Goal: Information Seeking & Learning: Learn about a topic

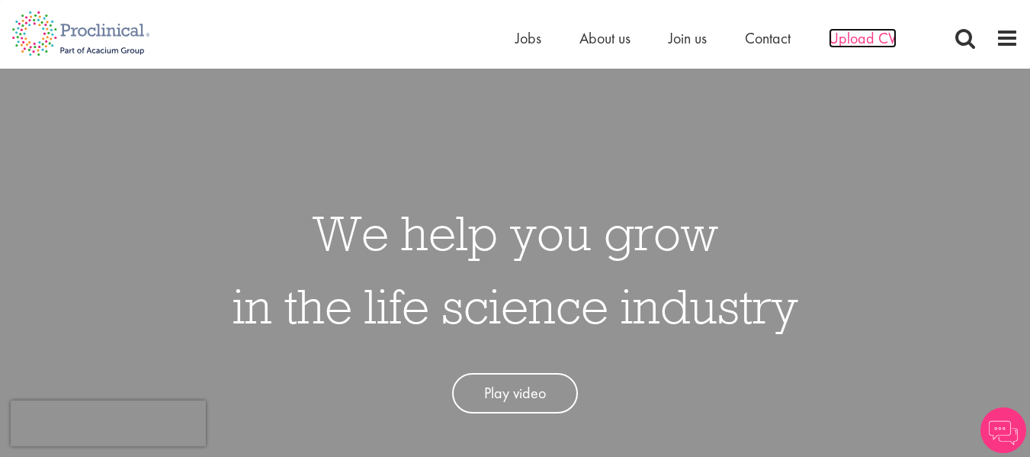
click at [866, 41] on span "Upload CV" at bounding box center [863, 38] width 68 height 20
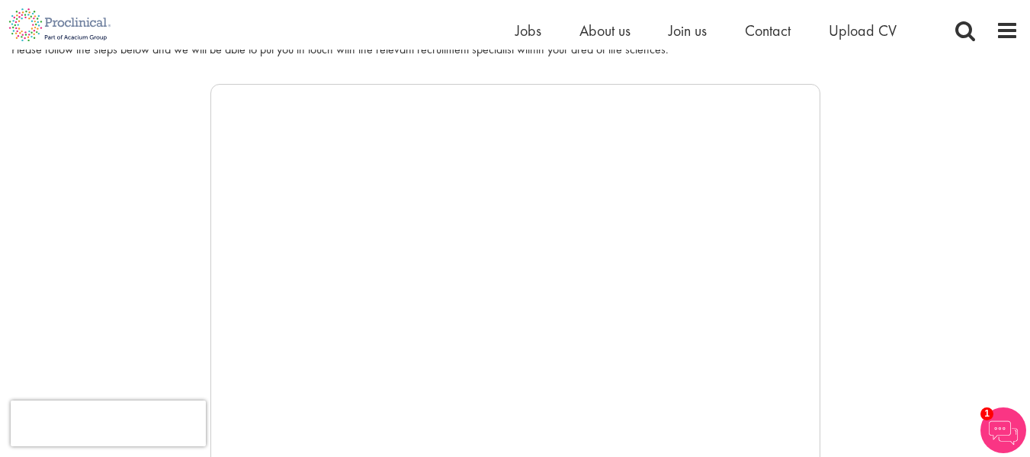
scroll to position [233, 0]
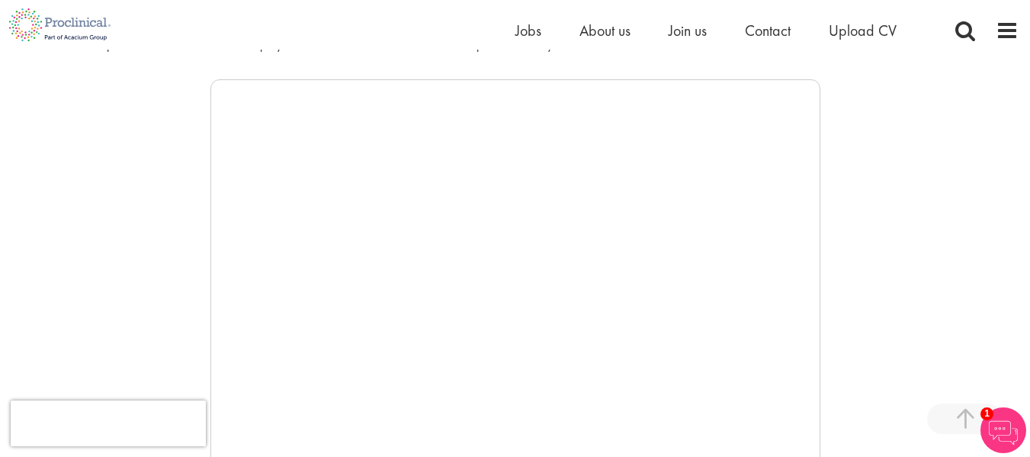
drag, startPoint x: 820, startPoint y: 367, endPoint x: 823, endPoint y: 464, distance: 96.9
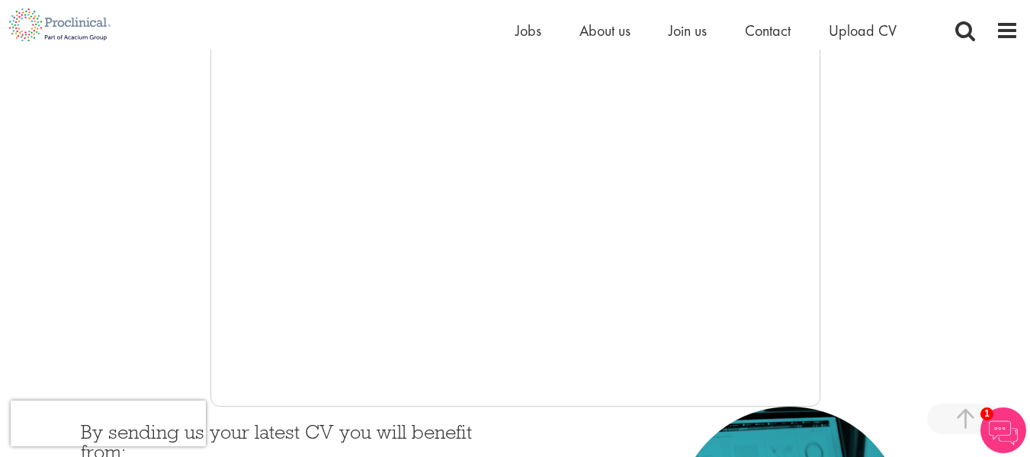
scroll to position [368, 0]
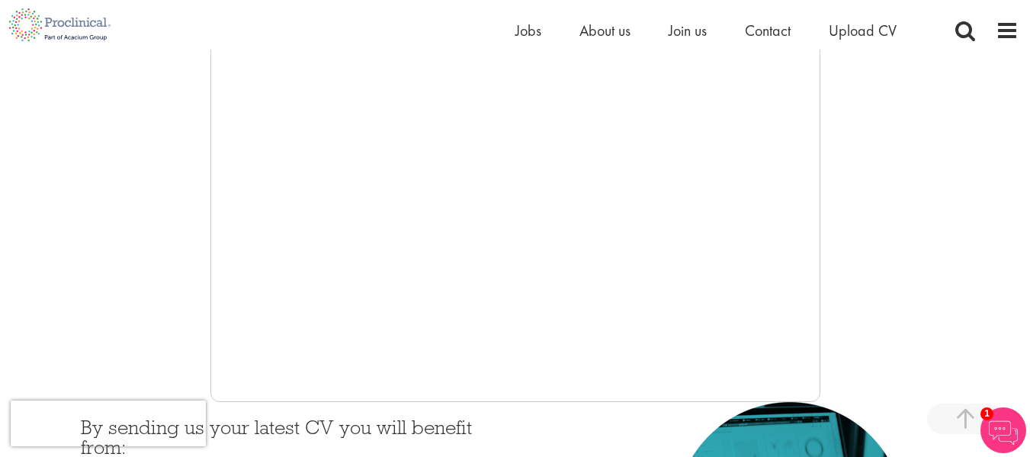
click at [940, 120] on div at bounding box center [514, 172] width 1007 height 457
click at [684, 28] on span "Join us" at bounding box center [688, 31] width 38 height 20
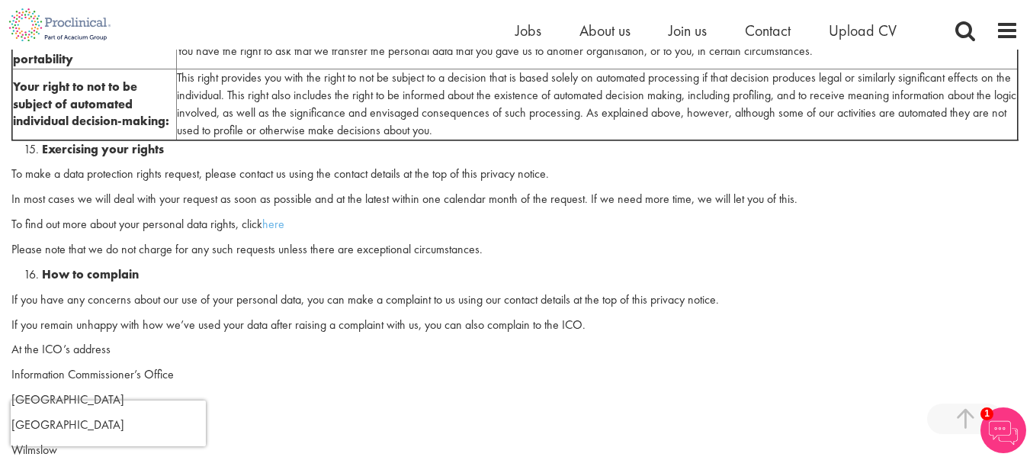
scroll to position [3856, 0]
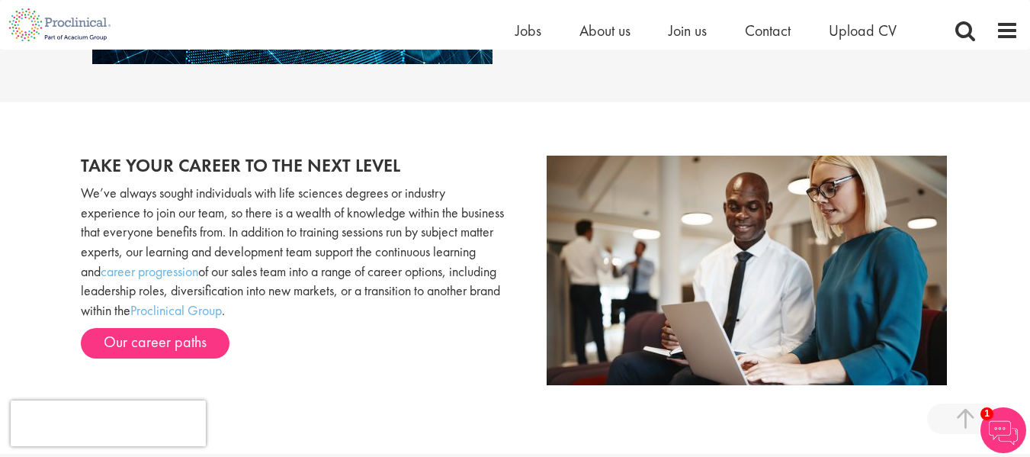
scroll to position [1484, 0]
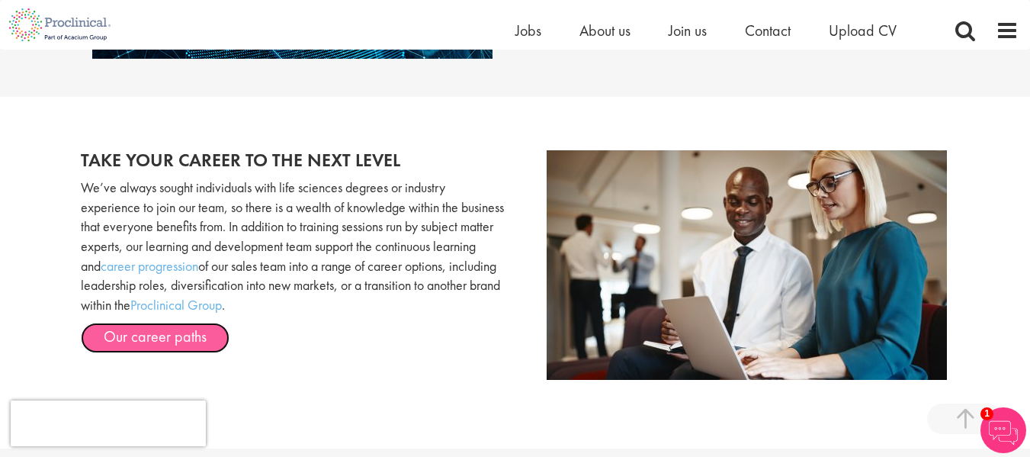
click at [190, 349] on link "Our career paths" at bounding box center [155, 338] width 149 height 30
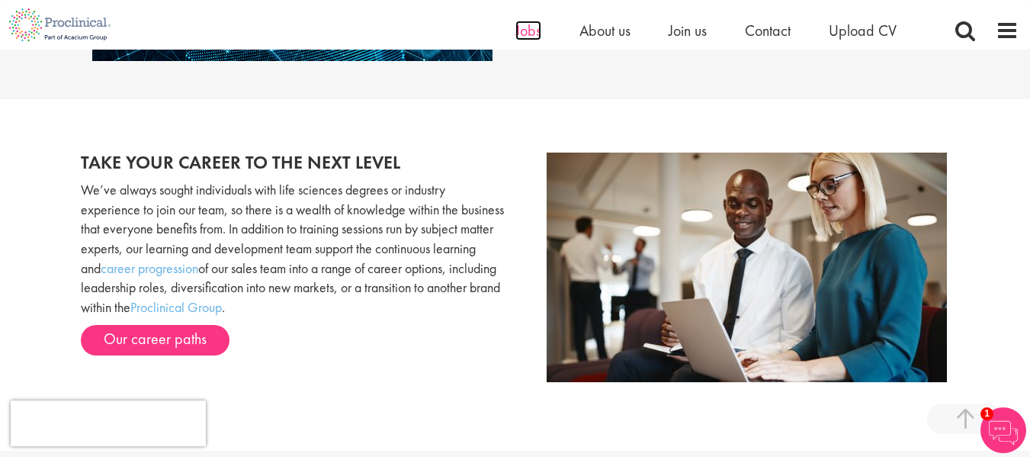
click at [527, 31] on span "Jobs" at bounding box center [528, 31] width 26 height 20
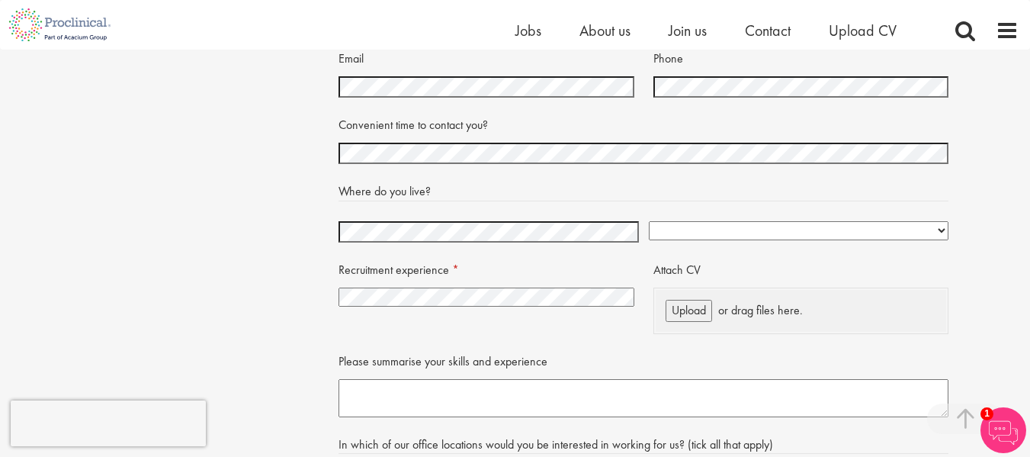
scroll to position [3200, 0]
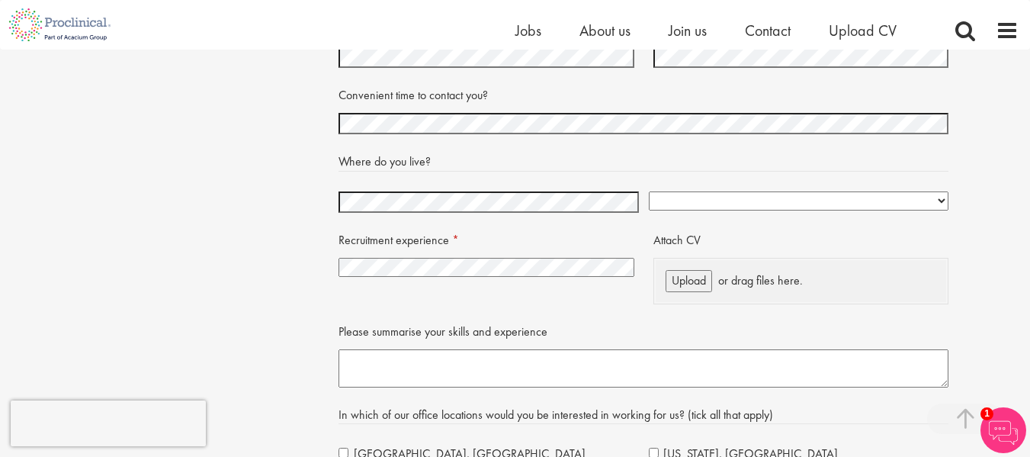
drag, startPoint x: 762, startPoint y: 181, endPoint x: 739, endPoint y: 206, distance: 34.0
click at [739, 206] on fieldset "Where do you live? Afghanistan Albania Algeria American Samoa Andorra Angola An…" at bounding box center [644, 183] width 610 height 69
click at [739, 206] on select "Afghanistan Albania Algeria American Samoa Andorra Angola Anguilla Antarctica A…" at bounding box center [799, 200] width 300 height 19
select select "Germany"
click at [649, 191] on select "Afghanistan Albania Algeria American Samoa Andorra Angola Anguilla Antarctica A…" at bounding box center [799, 200] width 300 height 19
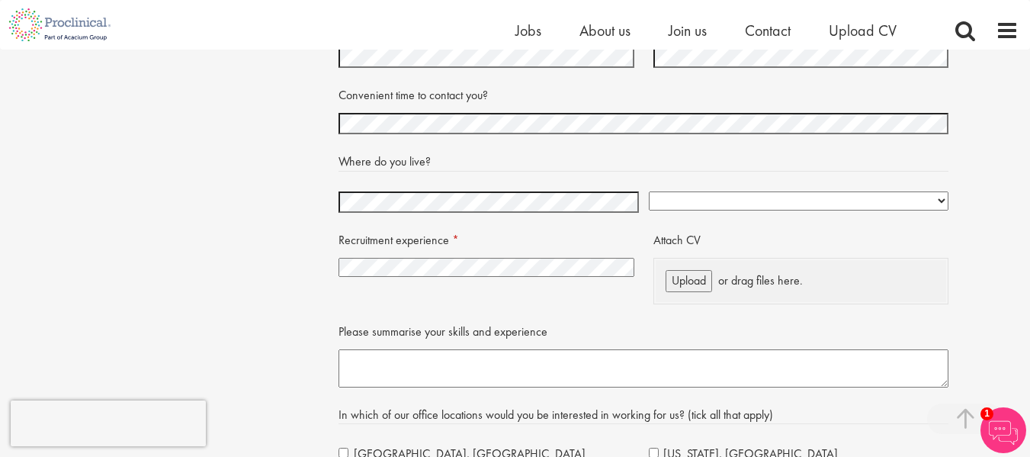
click at [430, 270] on select "I have no previous experience working in recruitment I have recruitment experie…" at bounding box center [487, 267] width 296 height 19
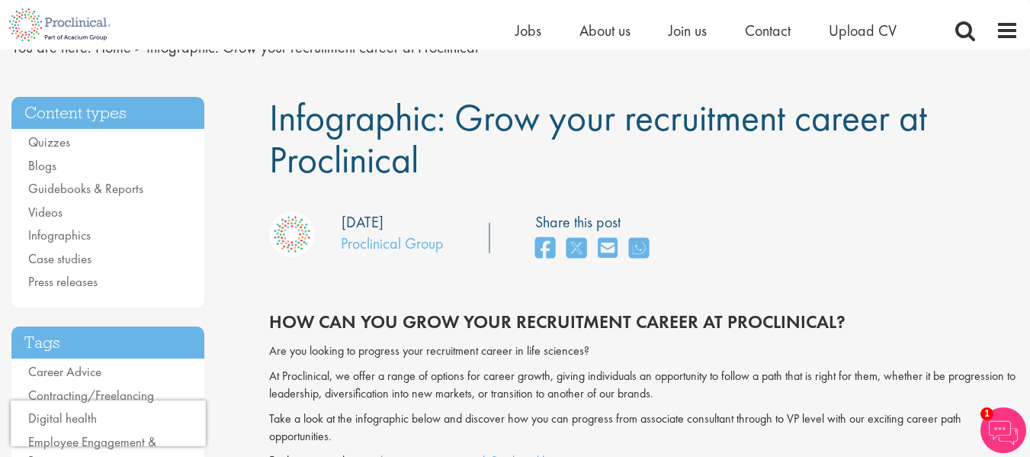
scroll to position [0, 0]
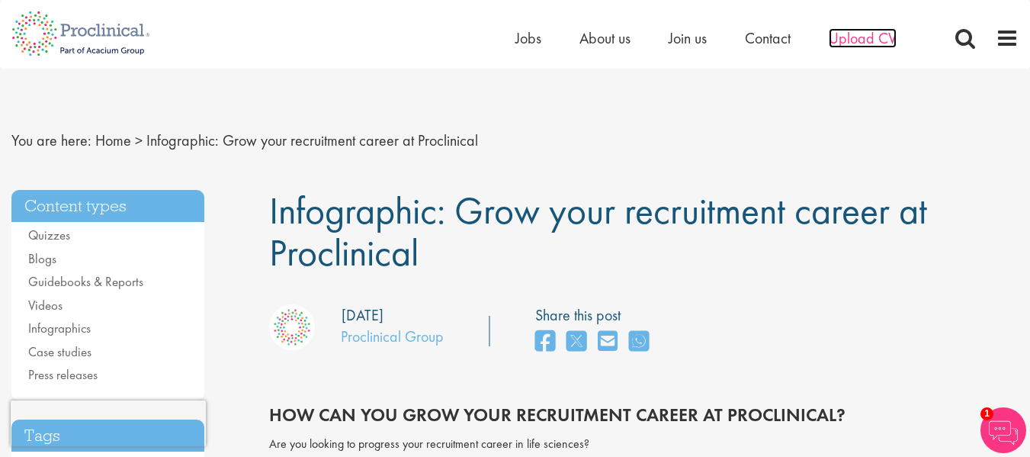
click at [846, 37] on span "Upload CV" at bounding box center [863, 38] width 68 height 20
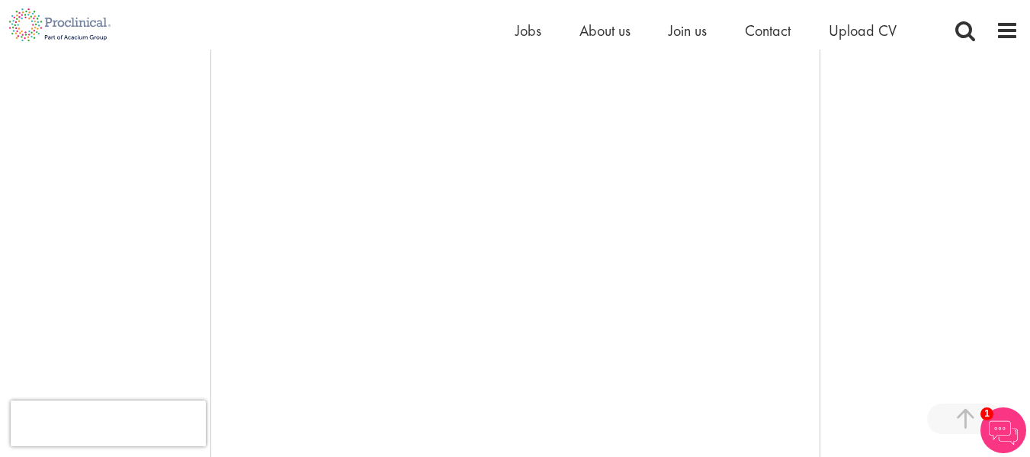
scroll to position [284, 0]
click at [997, 412] on img at bounding box center [1004, 430] width 46 height 46
click at [989, 416] on img at bounding box center [1004, 430] width 46 height 46
click at [859, 27] on span "Upload CV" at bounding box center [863, 31] width 68 height 20
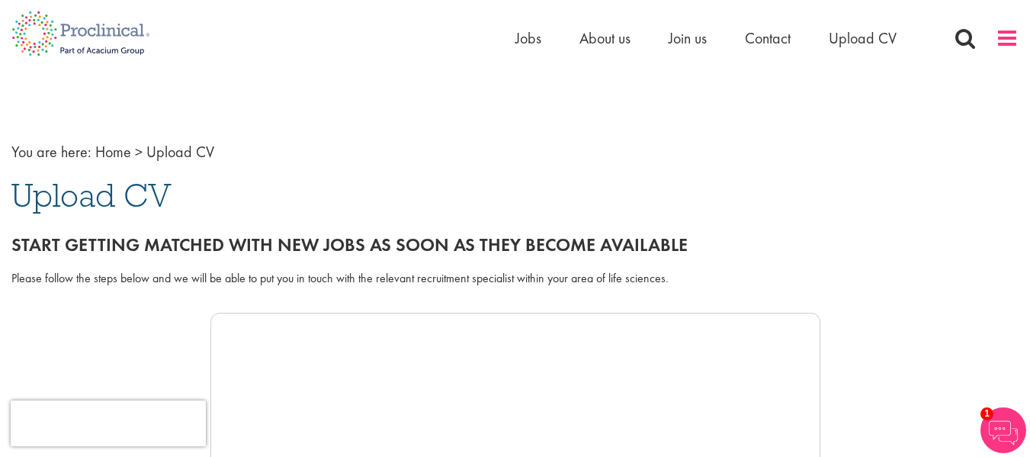
click at [1013, 41] on span at bounding box center [1007, 38] width 23 height 23
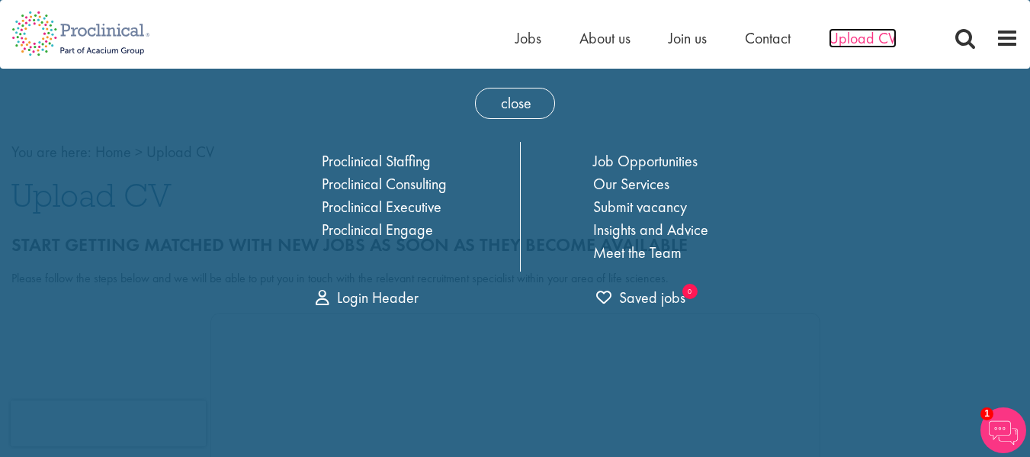
click at [871, 35] on span "Upload CV" at bounding box center [863, 38] width 68 height 20
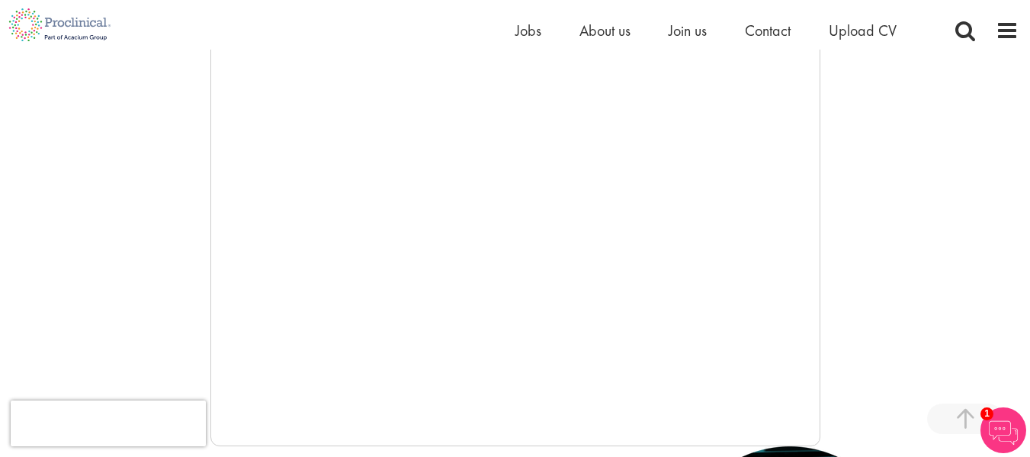
scroll to position [328, 0]
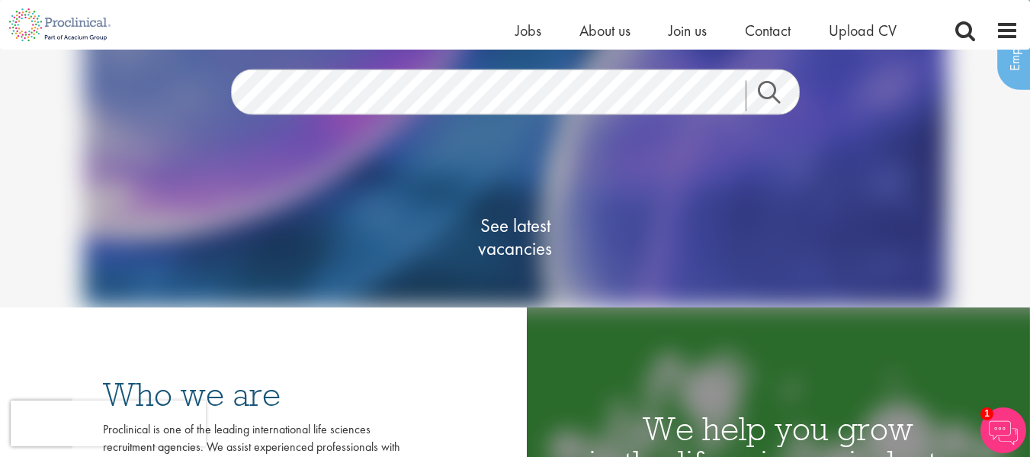
scroll to position [112, 0]
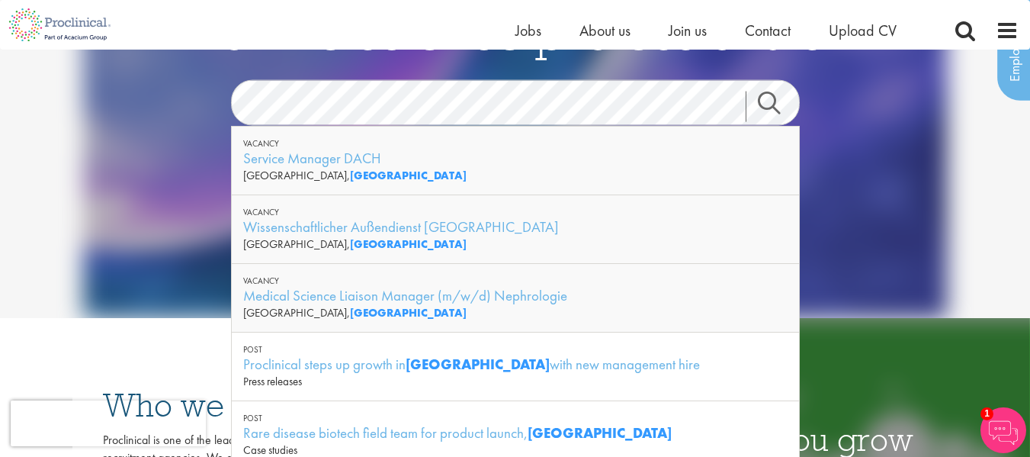
click at [758, 105] on link "Search" at bounding box center [779, 106] width 66 height 30
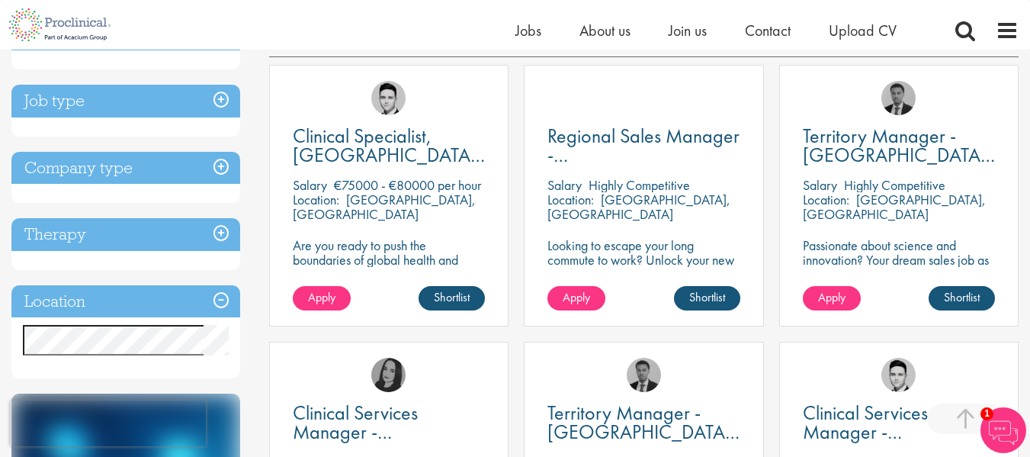
scroll to position [287, 0]
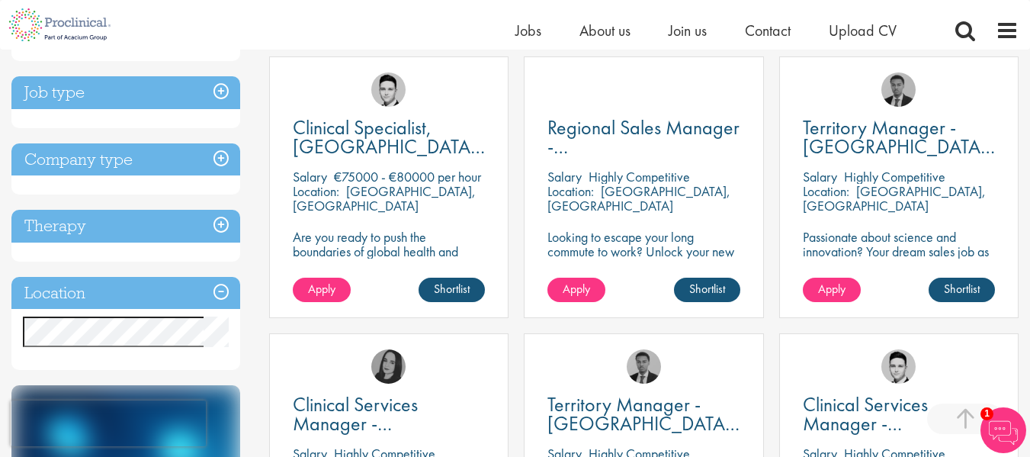
click at [213, 158] on h3 "Company type" at bounding box center [125, 159] width 229 height 33
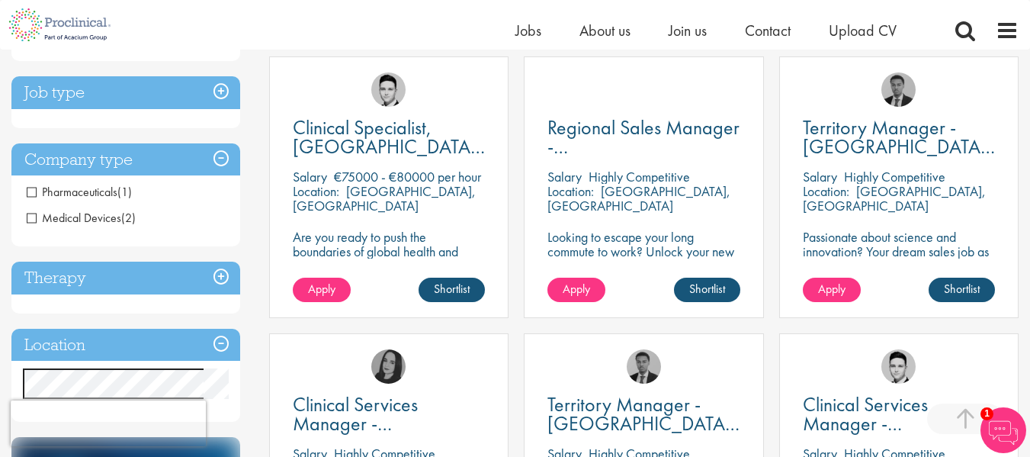
click at [126, 196] on span "(1)" at bounding box center [124, 192] width 14 height 16
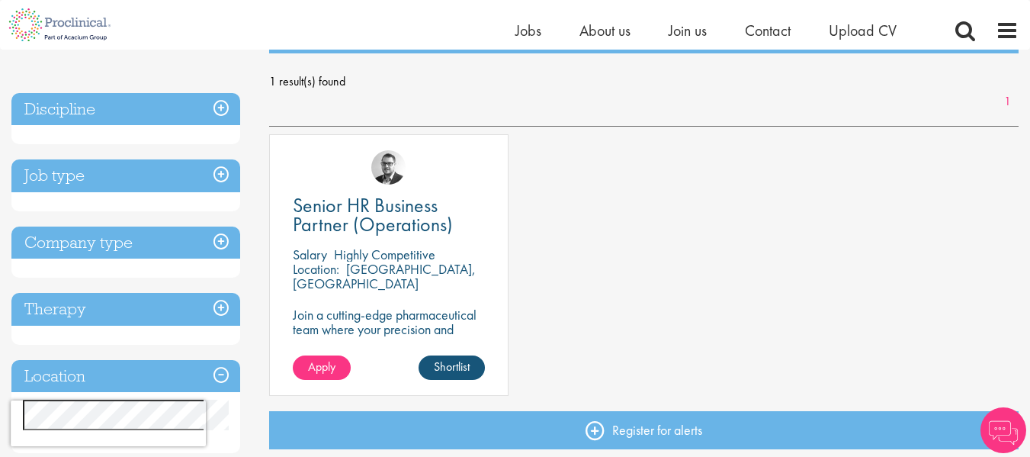
scroll to position [201, 0]
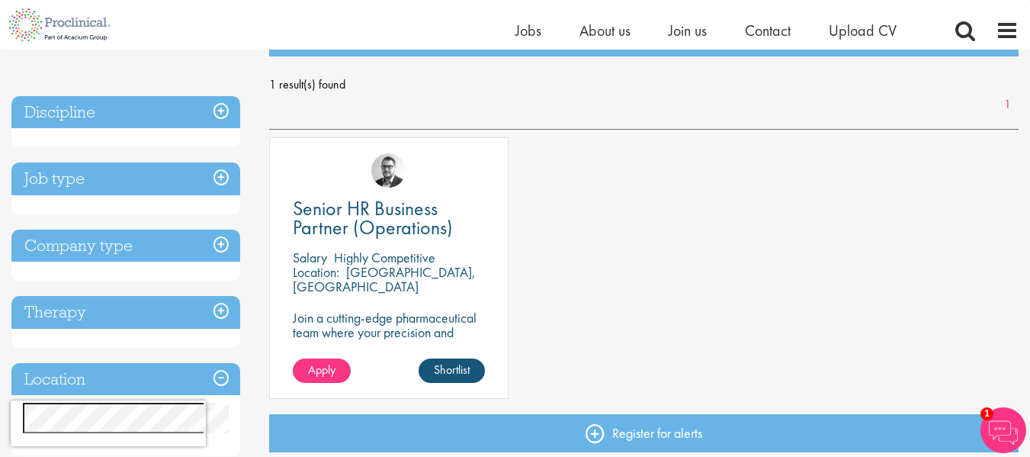
click at [191, 174] on h3 "Job type" at bounding box center [125, 178] width 229 height 33
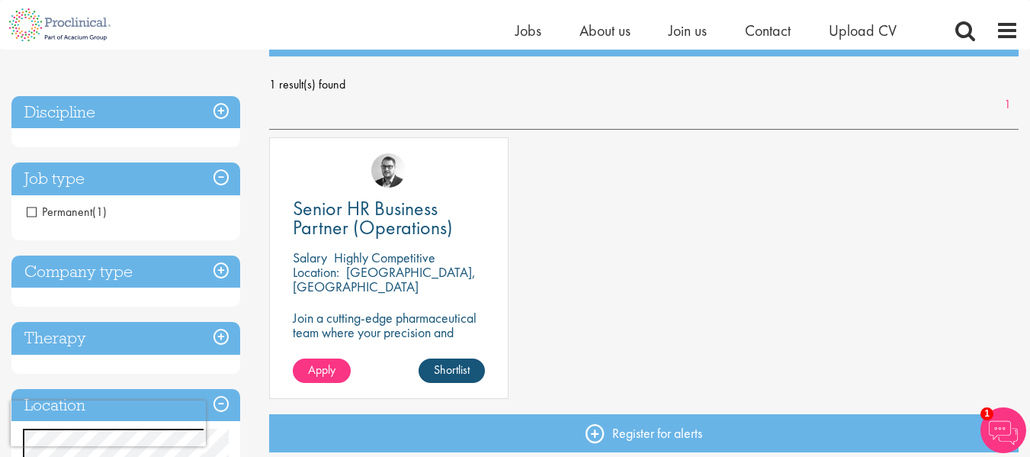
click at [191, 174] on h3 "Job type" at bounding box center [125, 178] width 229 height 33
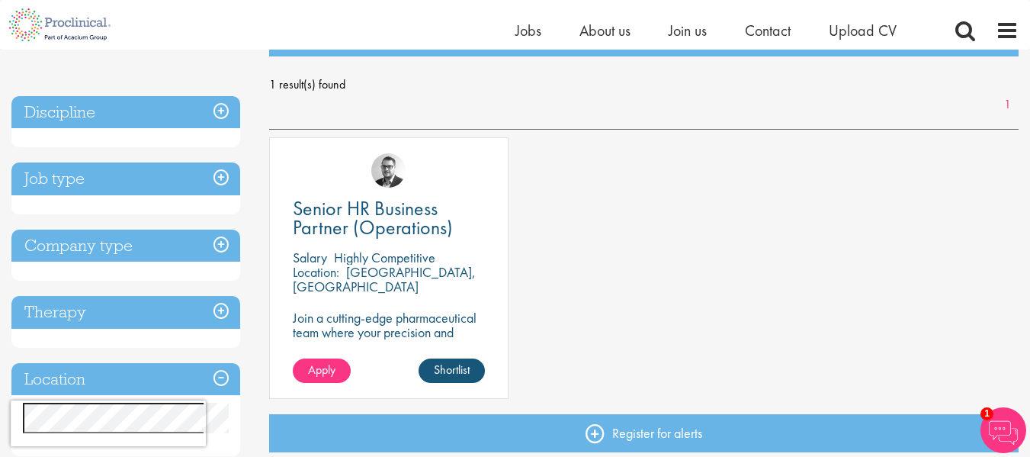
click at [143, 258] on h3 "Company type" at bounding box center [125, 245] width 229 height 33
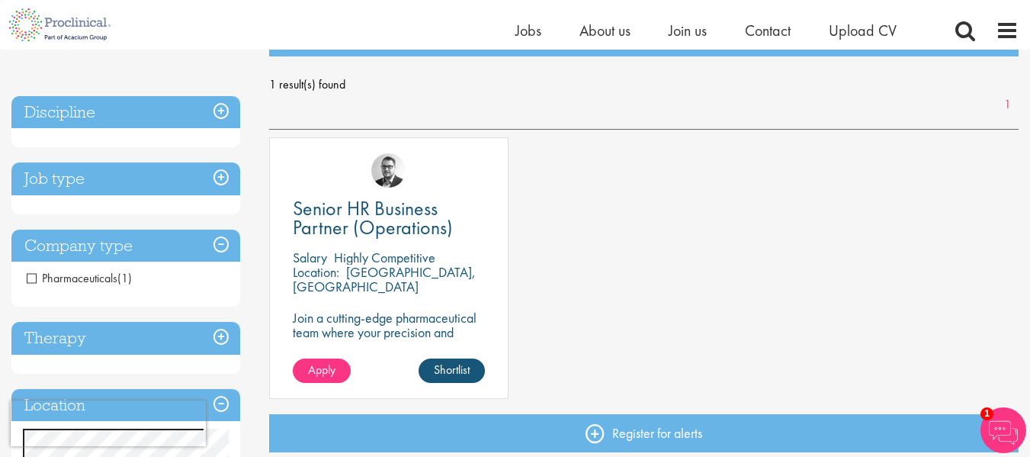
click at [32, 278] on span "Pharmaceuticals" at bounding box center [72, 278] width 91 height 16
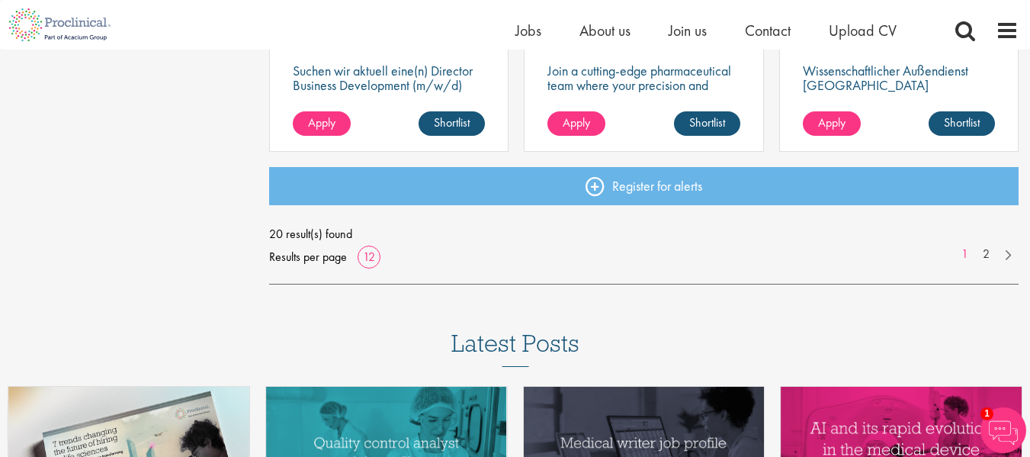
scroll to position [1288, 0]
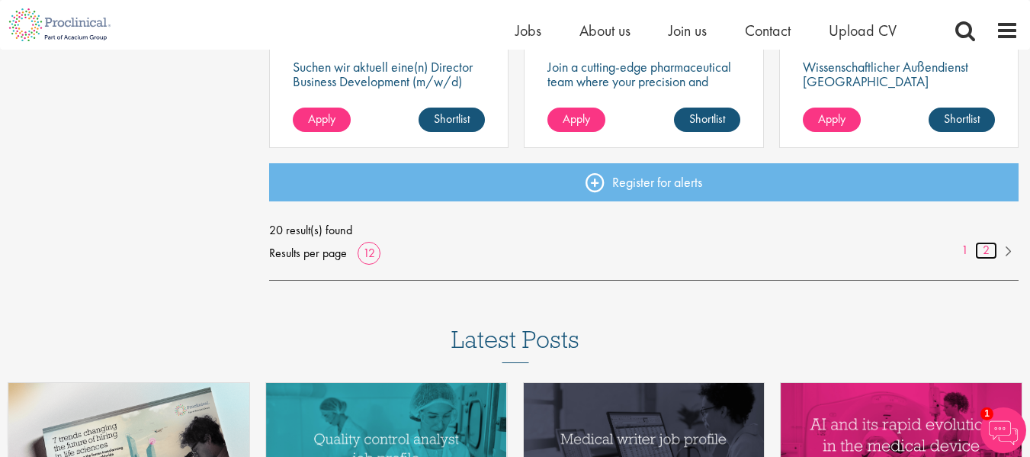
click at [984, 252] on link "2" at bounding box center [986, 251] width 22 height 18
